Goal: Task Accomplishment & Management: Use online tool/utility

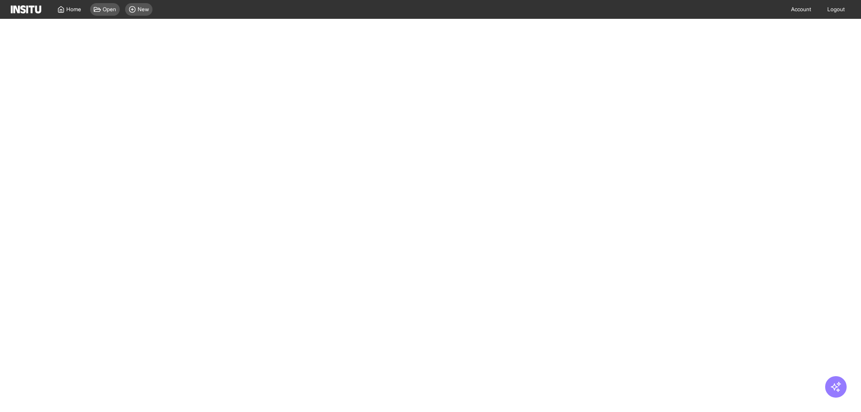
select select "**"
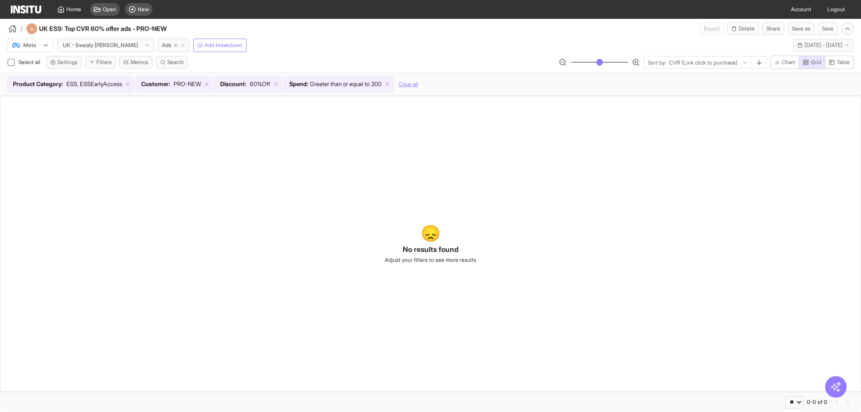
click at [28, 4] on div "Home Open New" at bounding box center [83, 9] width 145 height 19
click at [28, 9] on img at bounding box center [26, 9] width 30 height 8
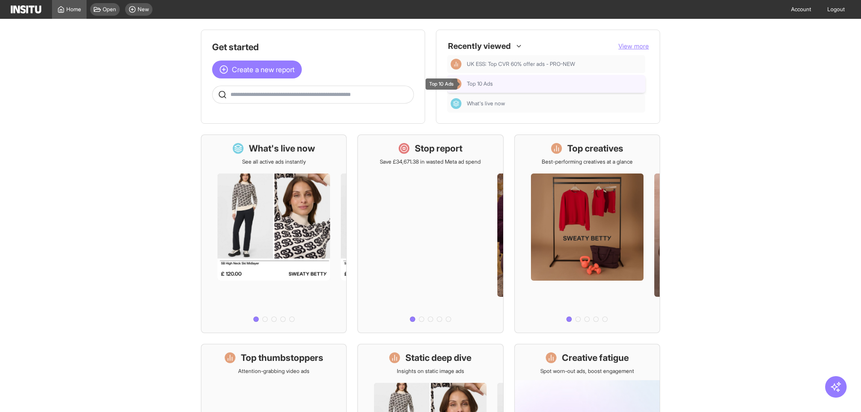
click at [467, 87] on span "Top 10 Ads" at bounding box center [480, 83] width 26 height 7
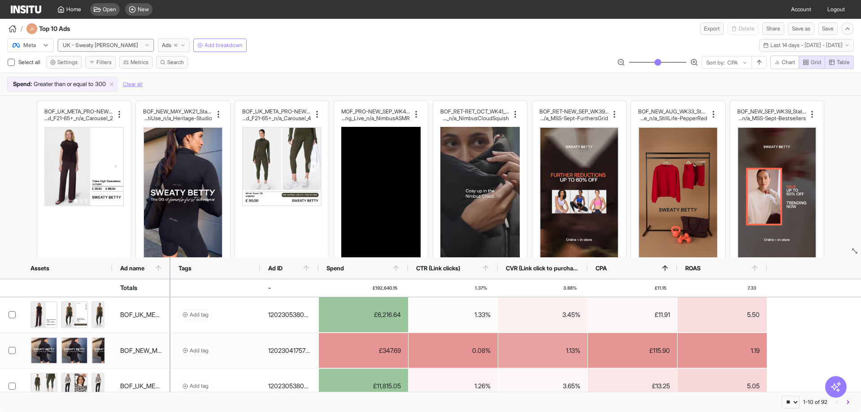
click at [112, 48] on div "UK - Sweaty [PERSON_NAME]" at bounding box center [102, 45] width 81 height 9
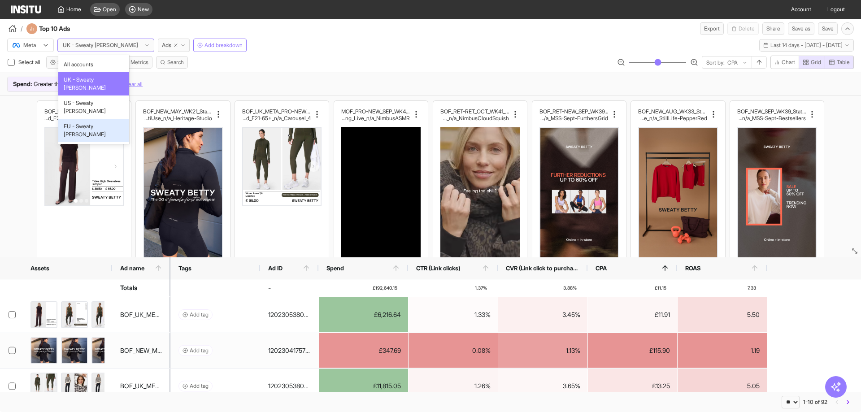
click at [79, 119] on div "EU - Sweaty [PERSON_NAME]" at bounding box center [93, 130] width 71 height 23
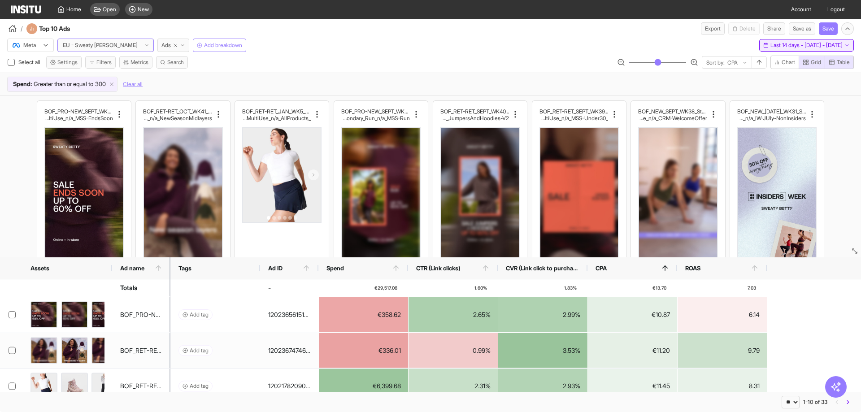
click at [770, 43] on span "Last 14 days - [DATE] - [DATE]" at bounding box center [806, 45] width 72 height 7
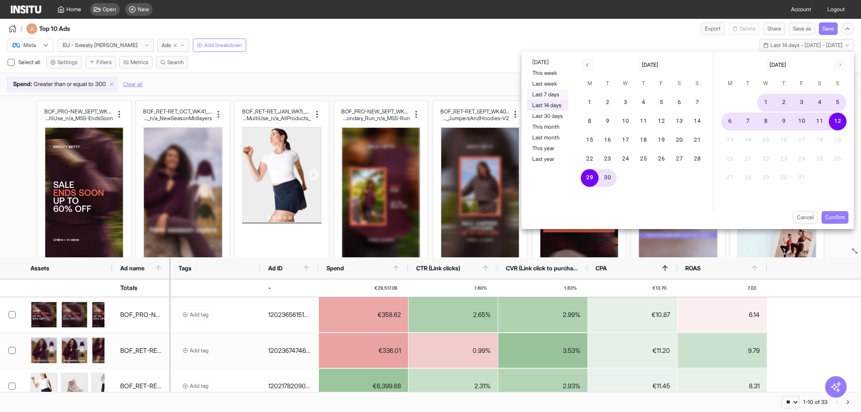
click at [531, 90] on button "Last 7 days" at bounding box center [547, 94] width 41 height 11
click at [841, 221] on button "Confirm" at bounding box center [835, 217] width 27 height 13
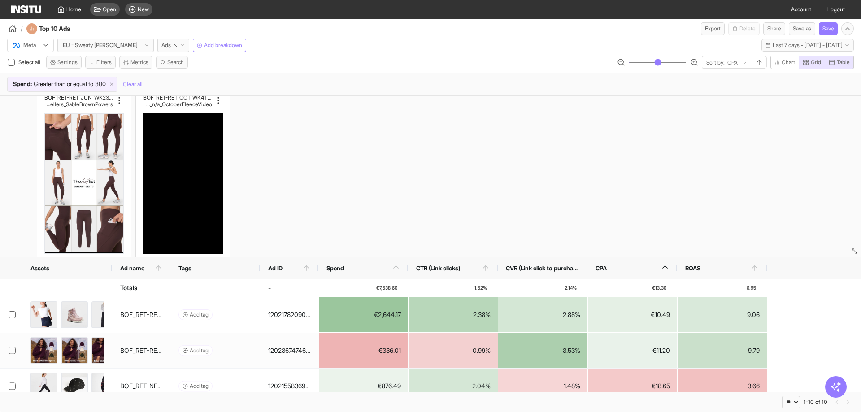
scroll to position [256, 0]
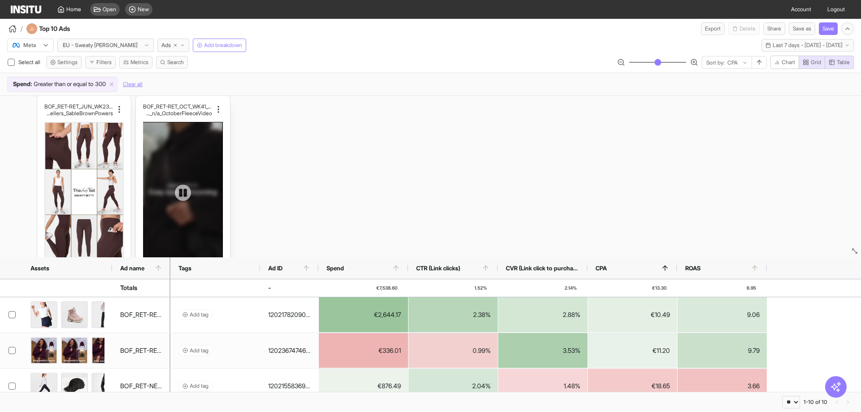
click at [193, 158] on div at bounding box center [182, 192] width 79 height 141
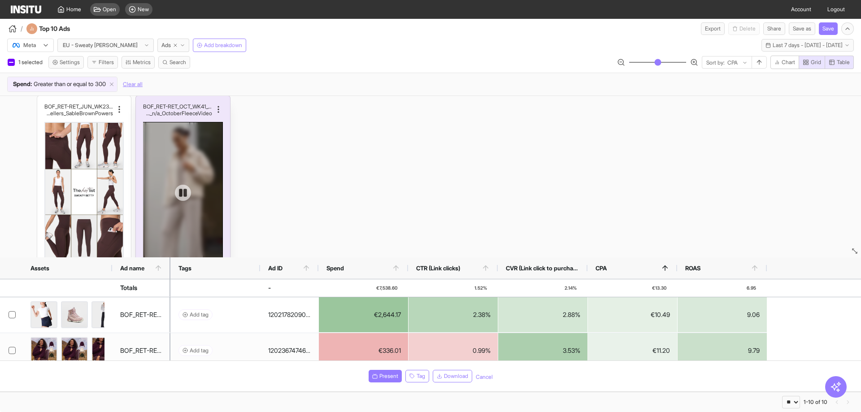
click at [193, 158] on div at bounding box center [182, 192] width 79 height 141
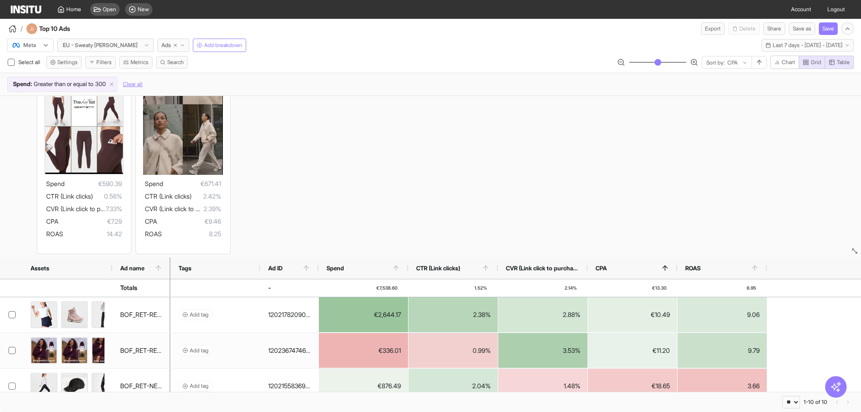
scroll to position [346, 0]
